Goal: Find specific page/section: Find specific page/section

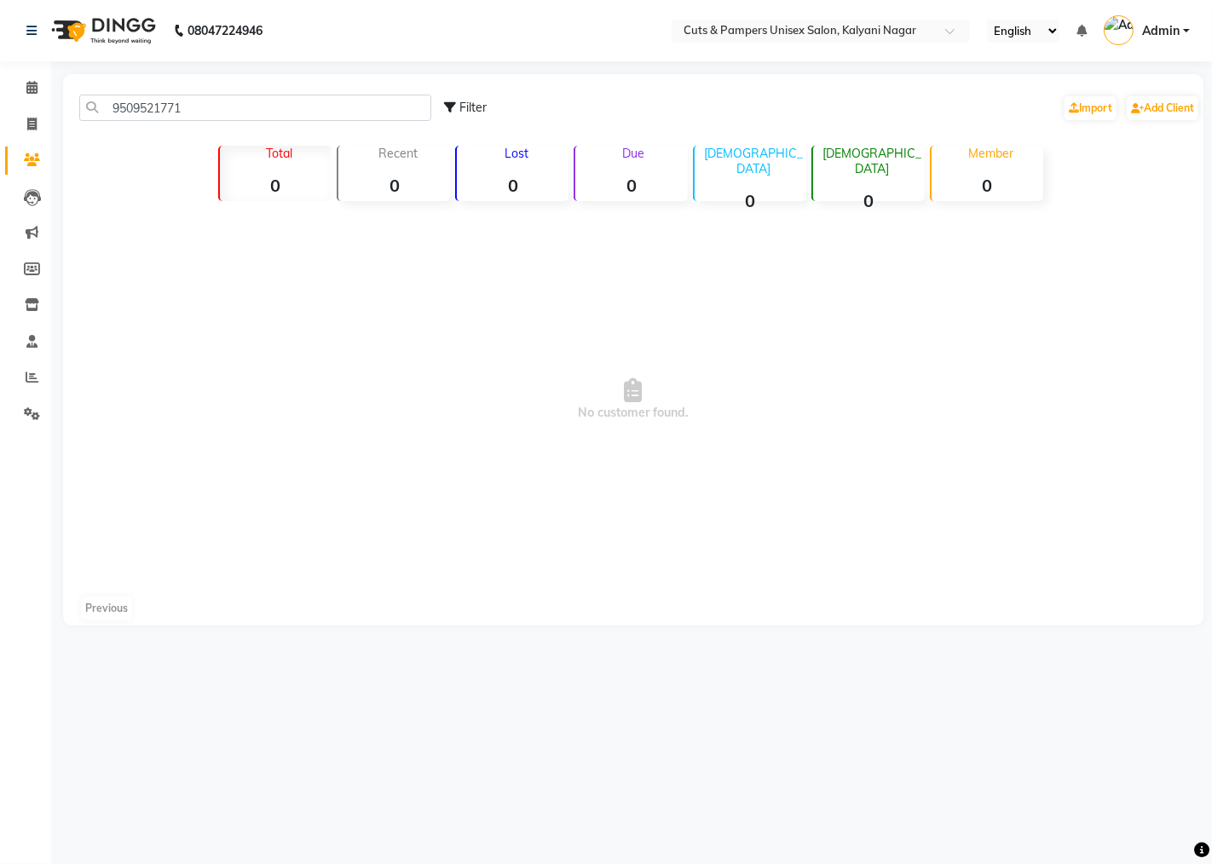
click at [222, 107] on input "9509521771" at bounding box center [255, 108] width 352 height 26
type input "9509521771"
click at [36, 89] on icon at bounding box center [31, 87] width 11 height 13
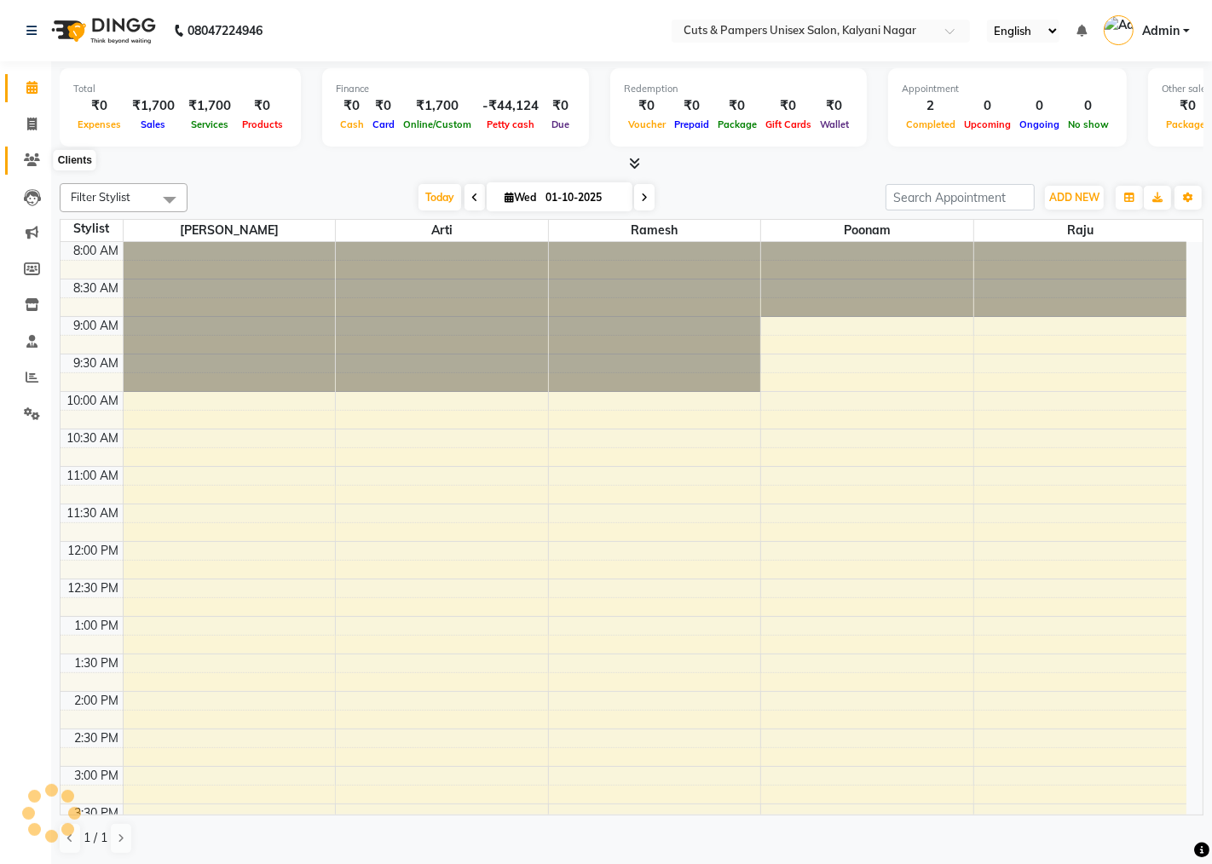
drag, startPoint x: 27, startPoint y: 155, endPoint x: 36, endPoint y: 150, distance: 9.9
click at [28, 153] on icon at bounding box center [32, 159] width 16 height 13
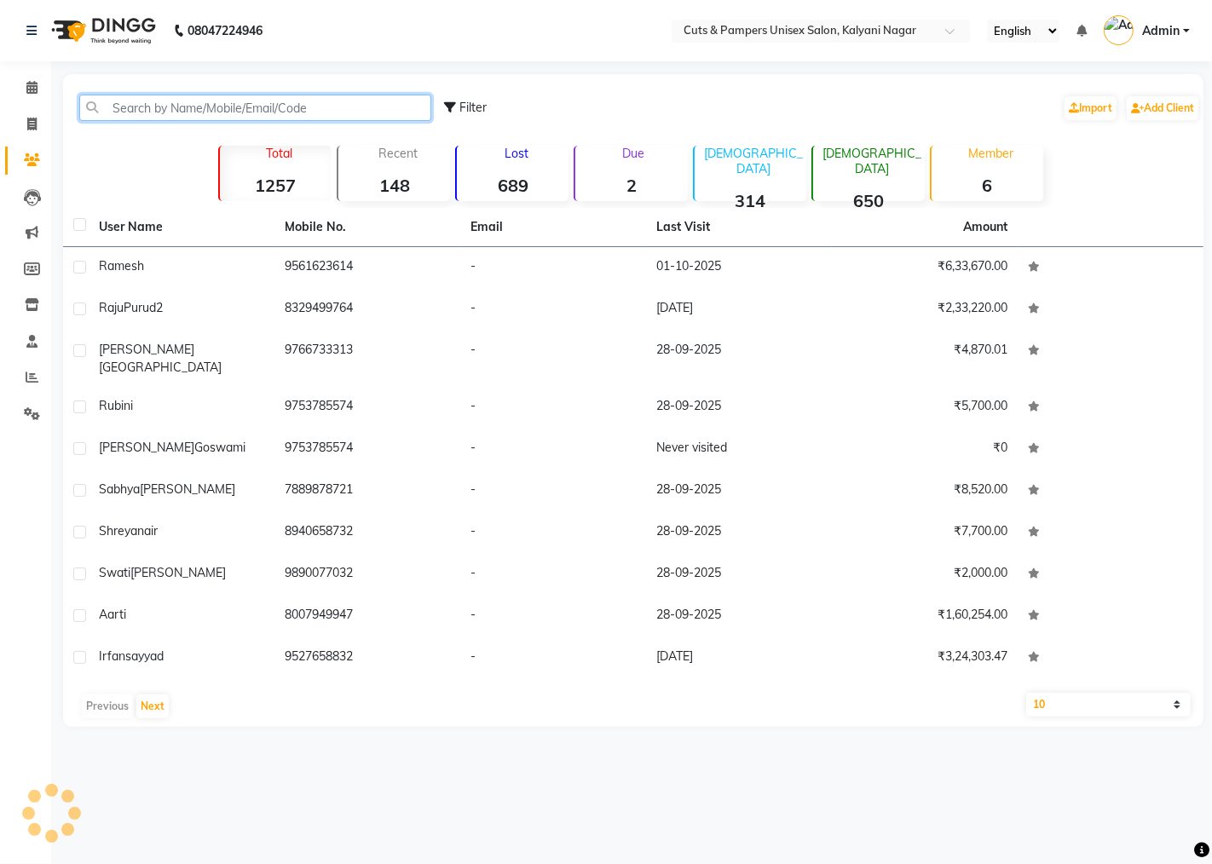
drag, startPoint x: 147, startPoint y: 109, endPoint x: 157, endPoint y: 106, distance: 10.0
click at [149, 108] on input "text" at bounding box center [255, 108] width 352 height 26
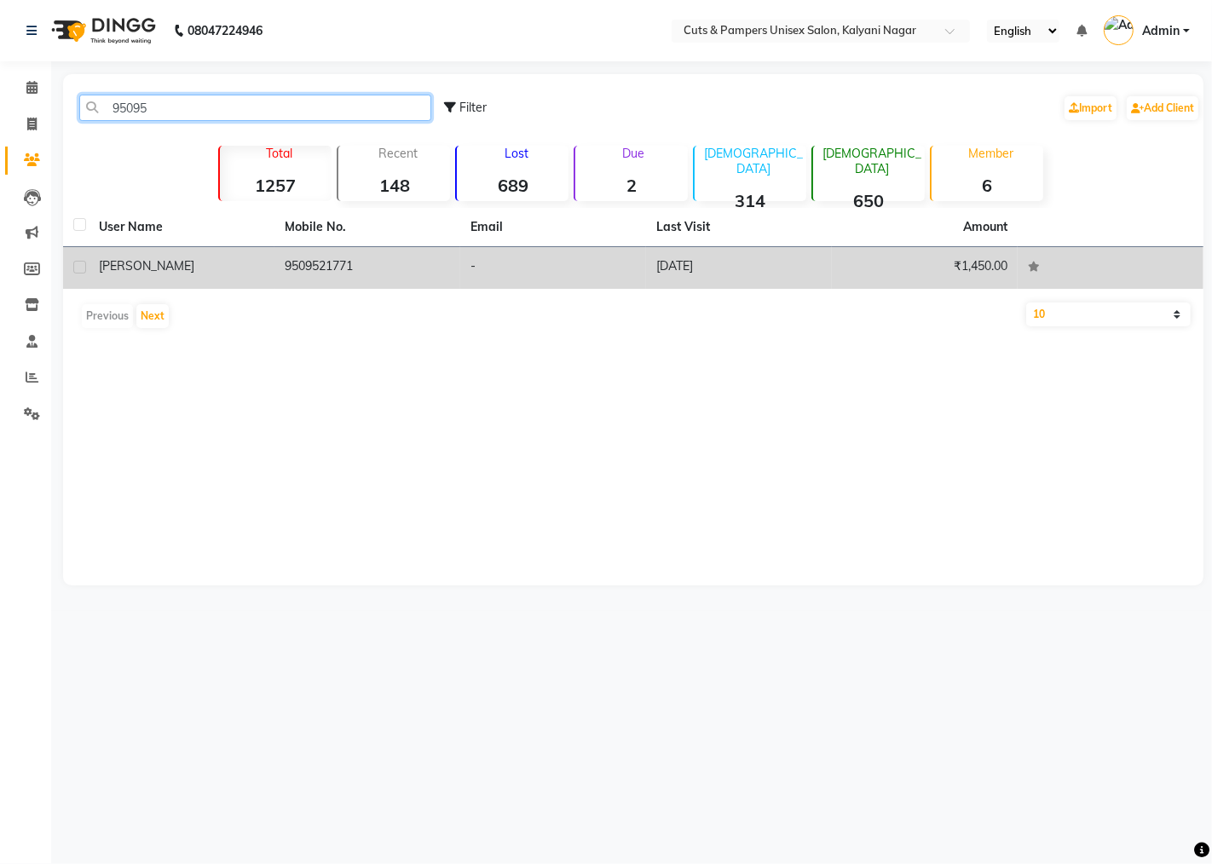
type input "95095"
drag, startPoint x: 397, startPoint y: 279, endPoint x: 402, endPoint y: 269, distance: 10.3
click at [398, 279] on td "9509521771" at bounding box center [367, 268] width 186 height 42
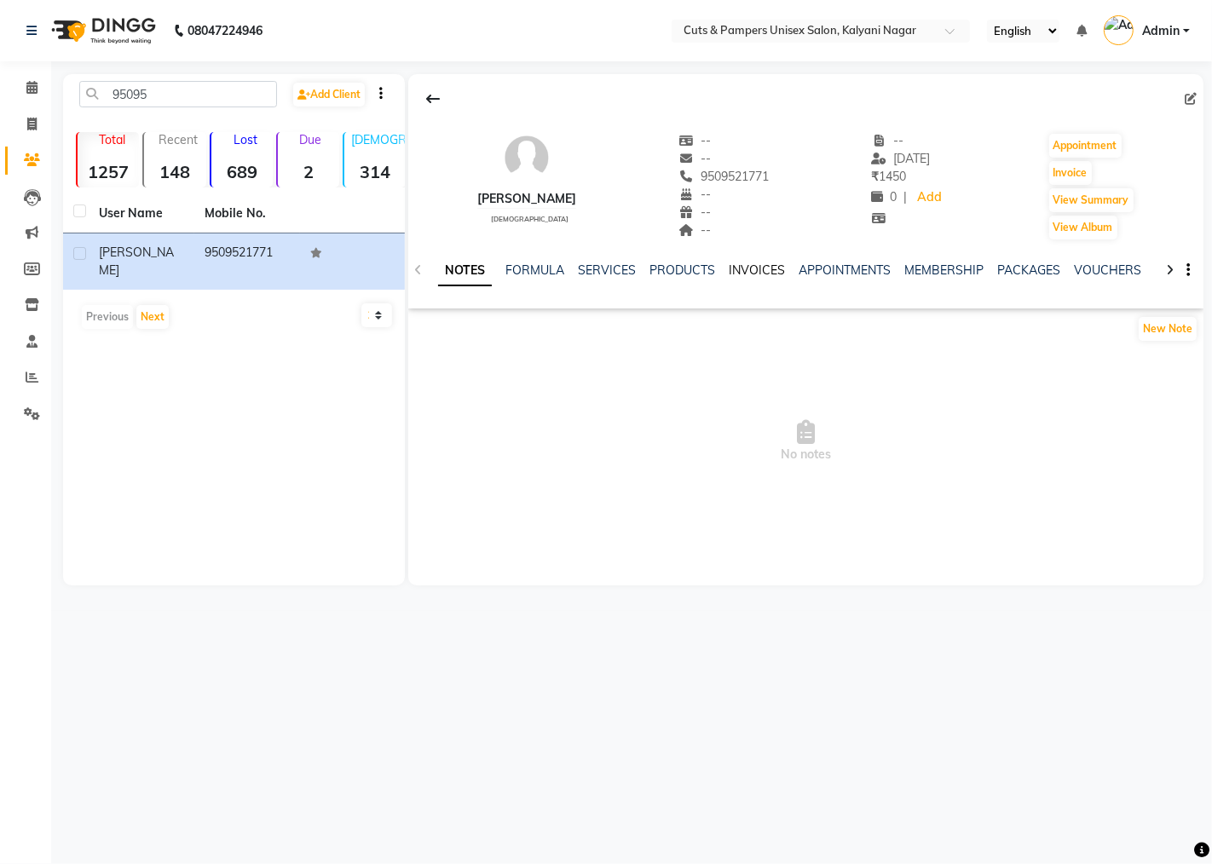
click at [742, 269] on link "INVOICES" at bounding box center [757, 270] width 56 height 15
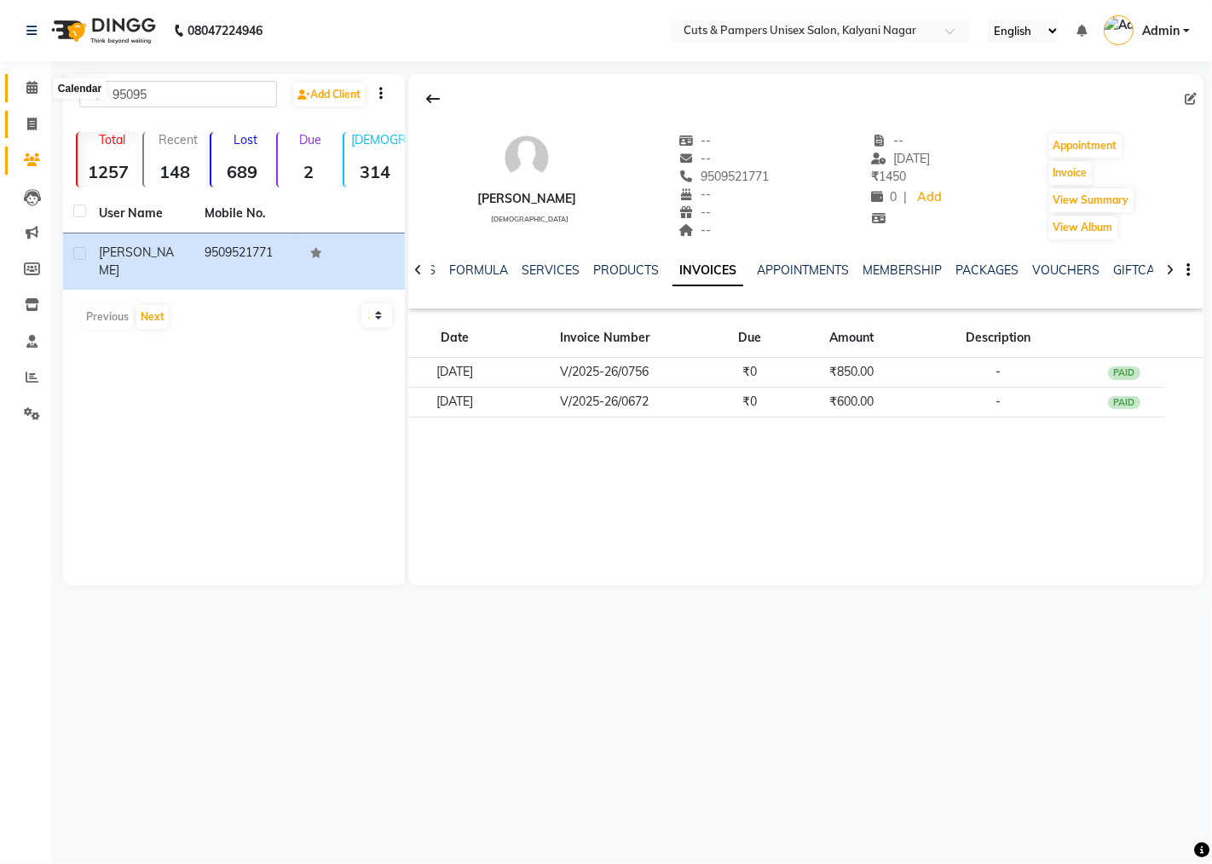
click at [30, 89] on icon at bounding box center [31, 87] width 11 height 13
